Goal: Obtain resource: Download file/media

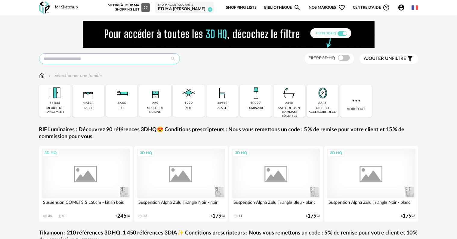
click at [116, 53] on input "text" at bounding box center [109, 58] width 141 height 11
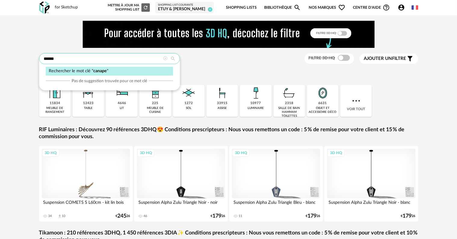
type input "******"
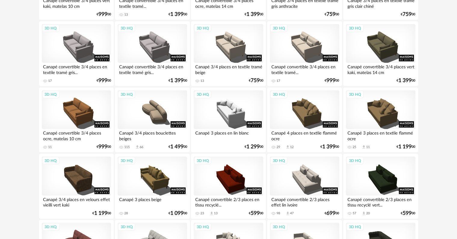
scroll to position [429, 0]
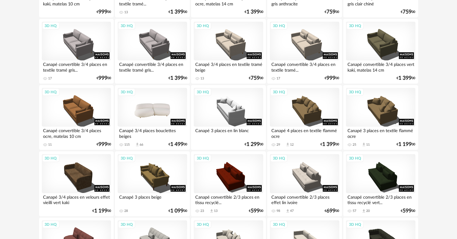
click at [147, 112] on div "3D HQ" at bounding box center [152, 107] width 69 height 39
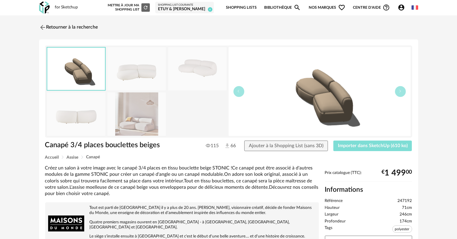
click at [398, 147] on span "Importer dans SketchUp (610 ko)" at bounding box center [373, 145] width 70 height 5
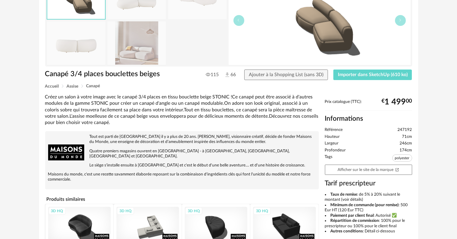
scroll to position [66, 0]
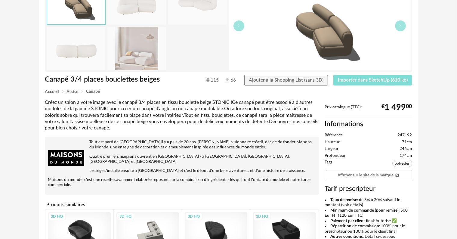
click at [374, 79] on span "Importer dans SketchUp (610 ko)" at bounding box center [373, 80] width 70 height 5
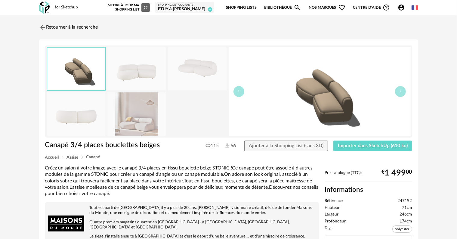
scroll to position [0, 0]
click at [59, 28] on link "Retourner à la recherche" at bounding box center [67, 27] width 59 height 13
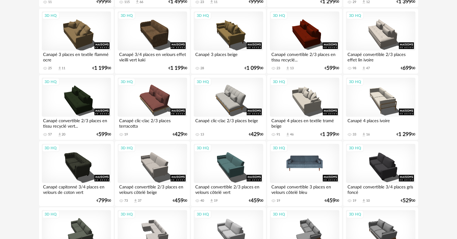
scroll to position [572, 0]
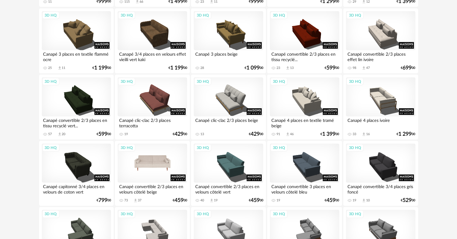
click at [139, 165] on div "3D HQ" at bounding box center [152, 163] width 69 height 39
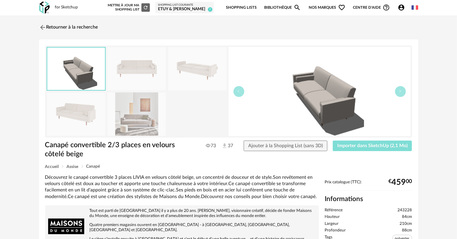
click at [367, 149] on button "Importer dans SketchUp (2,1 Mo)" at bounding box center [372, 146] width 79 height 11
click at [57, 30] on link "Retourner à la recherche" at bounding box center [67, 27] width 59 height 13
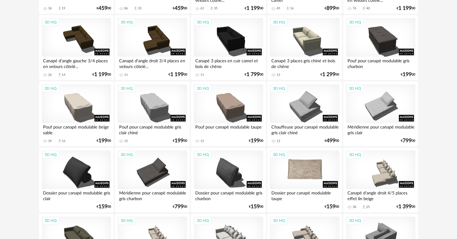
scroll to position [963, 0]
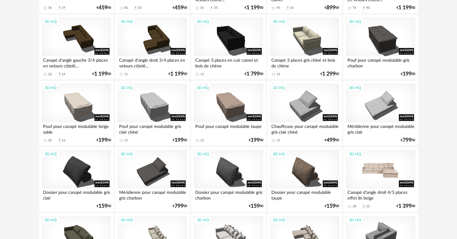
click at [382, 161] on div "3D HQ" at bounding box center [380, 169] width 69 height 39
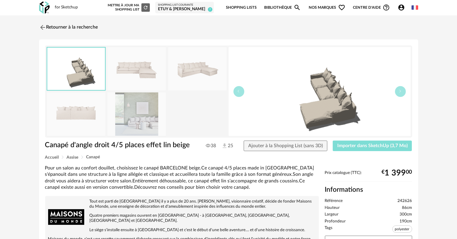
click at [348, 142] on button "Importer dans SketchUp (3,7 Mo)" at bounding box center [372, 146] width 79 height 11
click at [47, 29] on link "Retourner à la recherche" at bounding box center [67, 27] width 59 height 13
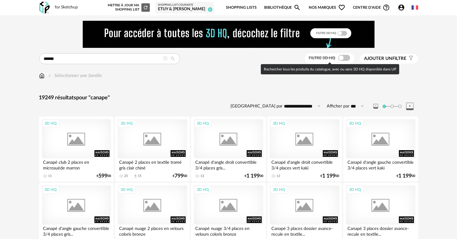
click at [345, 57] on span at bounding box center [344, 58] width 12 height 6
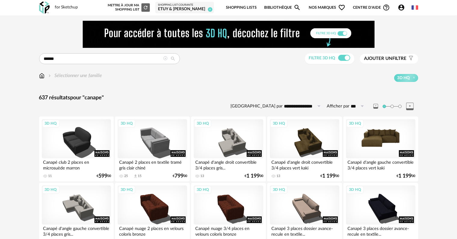
click at [378, 151] on div "3D HQ" at bounding box center [380, 138] width 69 height 39
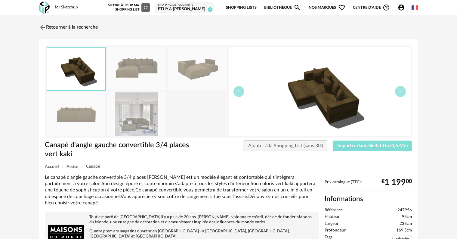
click at [360, 148] on button "Importer dans SketchUp (4,6 Mo)" at bounding box center [372, 146] width 79 height 11
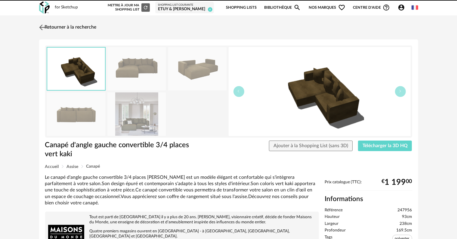
click at [62, 26] on link "Retourner à la recherche" at bounding box center [67, 27] width 59 height 13
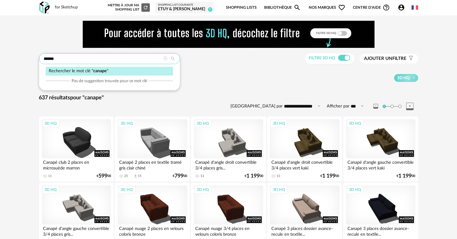
click at [79, 60] on input "******" at bounding box center [109, 58] width 141 height 11
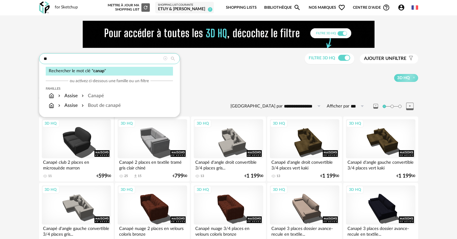
type input "*"
type input "********"
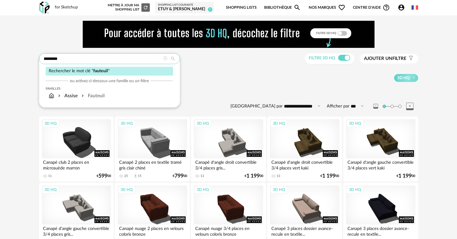
type input "**********"
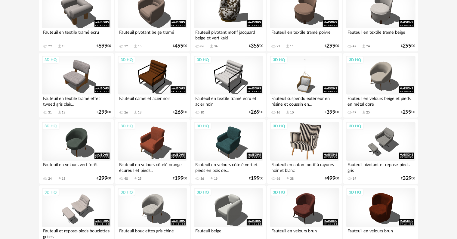
scroll to position [331, 0]
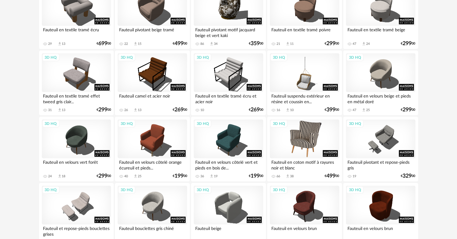
click at [296, 148] on div "3D HQ" at bounding box center [304, 138] width 69 height 39
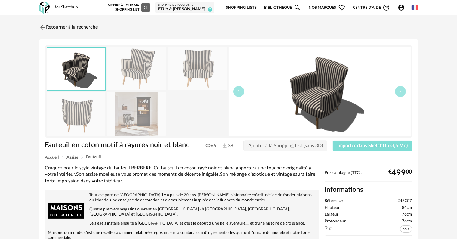
click at [347, 150] on button "Importer dans SketchUp (3,5 Mo)" at bounding box center [372, 146] width 79 height 11
click at [56, 27] on link "Retourner à la recherche" at bounding box center [67, 27] width 59 height 13
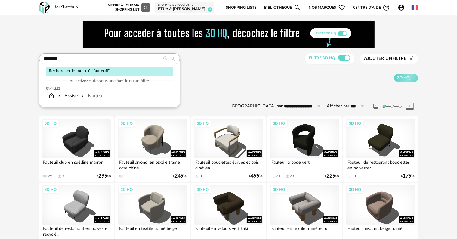
drag, startPoint x: 124, startPoint y: 61, endPoint x: 5, endPoint y: 68, distance: 118.8
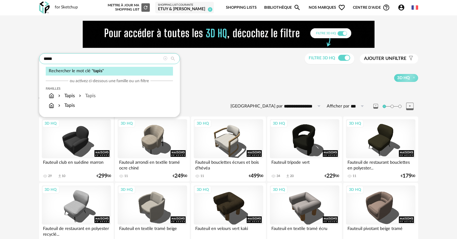
type input "*****"
type input "**********"
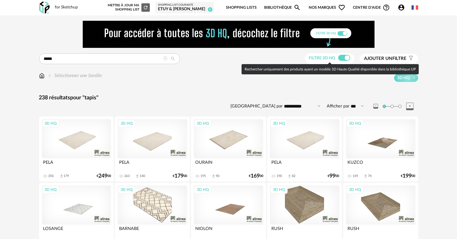
click at [342, 57] on span at bounding box center [344, 58] width 12 height 6
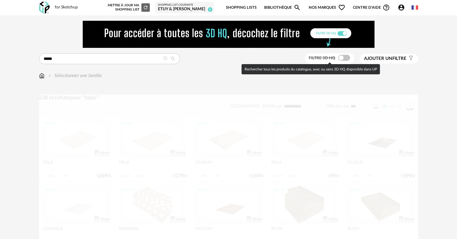
click at [345, 58] on span at bounding box center [344, 58] width 12 height 6
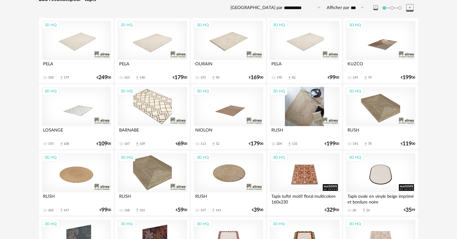
scroll to position [90, 0]
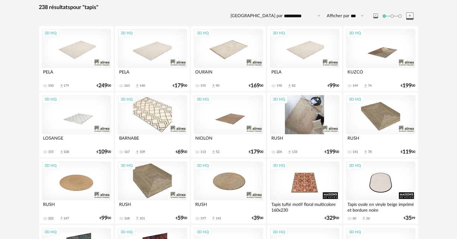
click at [304, 108] on div "3D HQ" at bounding box center [304, 114] width 69 height 39
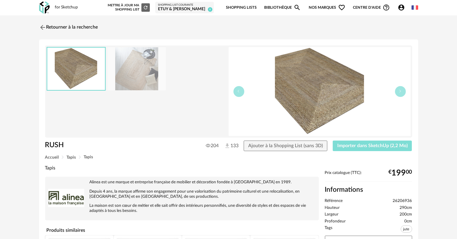
click at [403, 147] on span "Importer dans SketchUp (2,2 Mo)" at bounding box center [372, 145] width 70 height 5
click at [66, 29] on link "Retourner à la recherche" at bounding box center [67, 27] width 59 height 13
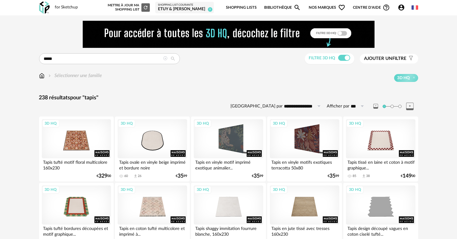
click at [77, 40] on div at bounding box center [228, 34] width 379 height 27
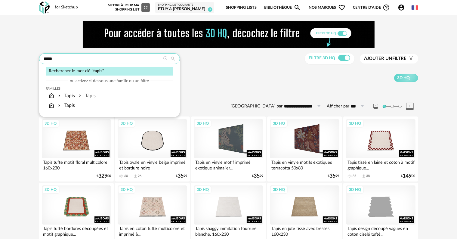
drag, startPoint x: 71, startPoint y: 61, endPoint x: 4, endPoint y: 63, distance: 67.4
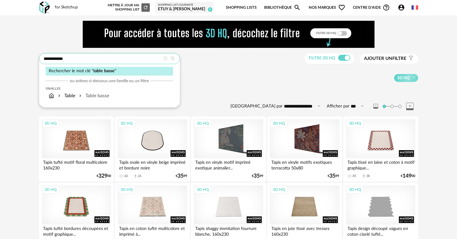
type input "**********"
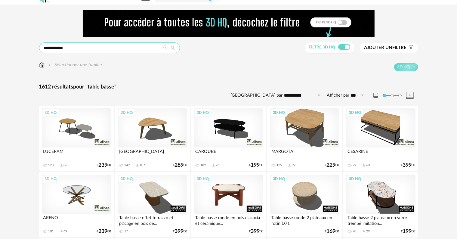
scroll to position [30, 0]
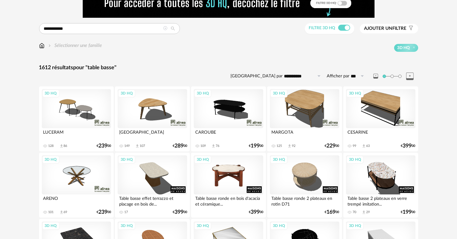
click at [230, 175] on div "3D HQ" at bounding box center [228, 174] width 69 height 39
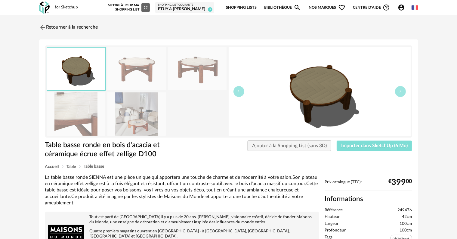
click at [372, 144] on span "Importer dans SketchUp (6 Mo)" at bounding box center [374, 145] width 67 height 5
click at [48, 25] on link "Retourner à la recherche" at bounding box center [67, 27] width 59 height 13
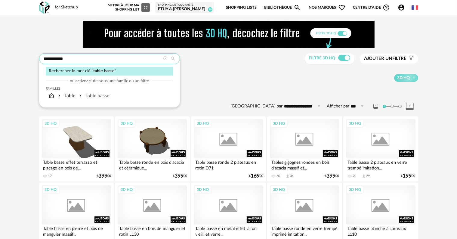
drag, startPoint x: 118, startPoint y: 54, endPoint x: 5, endPoint y: 51, distance: 113.2
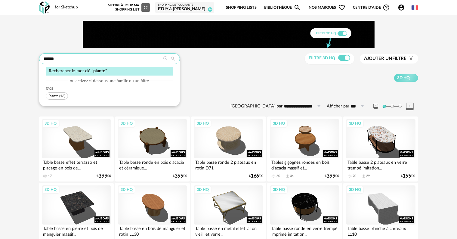
type input "******"
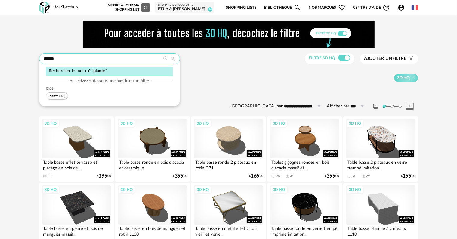
type input "**********"
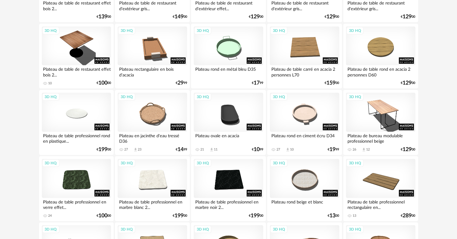
scroll to position [369, 0]
